Goal: Task Accomplishment & Management: Use online tool/utility

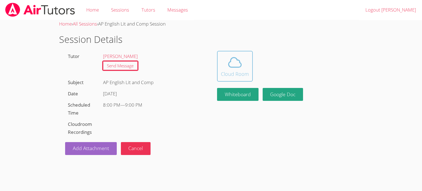
click at [222, 67] on span at bounding box center [235, 62] width 28 height 15
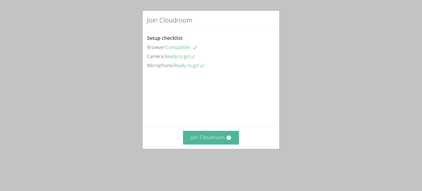
click at [219, 144] on button "Join Cloudroom" at bounding box center [211, 137] width 56 height 13
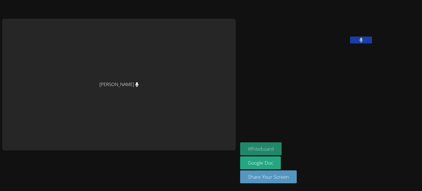
click at [240, 144] on button "Whiteboard" at bounding box center [260, 148] width 41 height 13
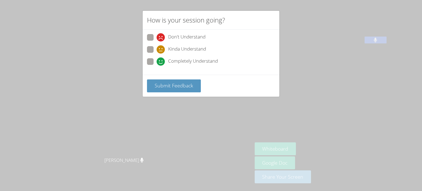
click at [156, 66] on span at bounding box center [156, 66] width 0 height 0
click at [156, 60] on input "Completely Understand" at bounding box center [158, 60] width 5 height 5
radio input "true"
click at [167, 88] on span "Submit Feedback" at bounding box center [174, 85] width 38 height 7
